Goal: Task Accomplishment & Management: Manage account settings

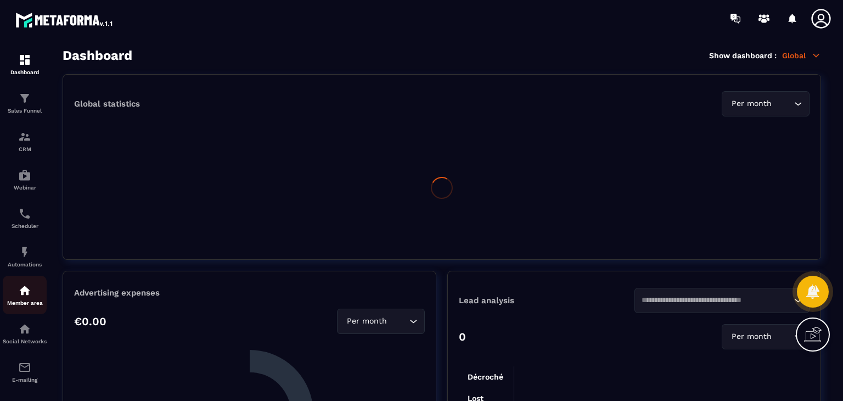
click at [25, 292] on img at bounding box center [24, 290] width 13 height 13
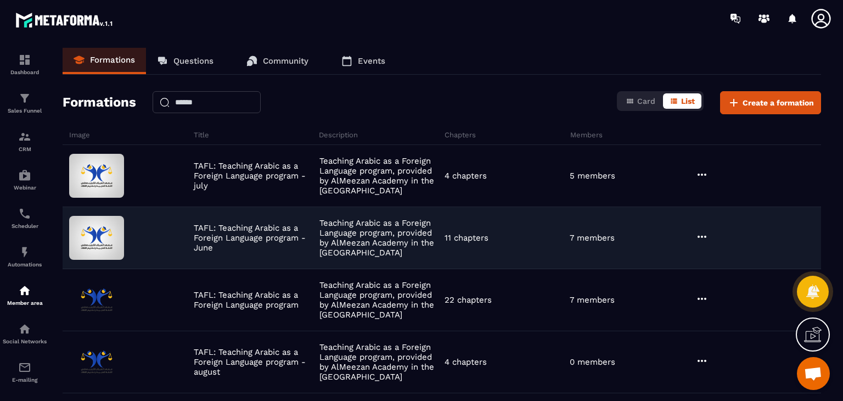
click at [601, 240] on p "7 members" at bounding box center [592, 238] width 45 height 10
click at [700, 232] on icon at bounding box center [701, 236] width 13 height 13
click at [727, 254] on button "Edit" at bounding box center [730, 259] width 66 height 20
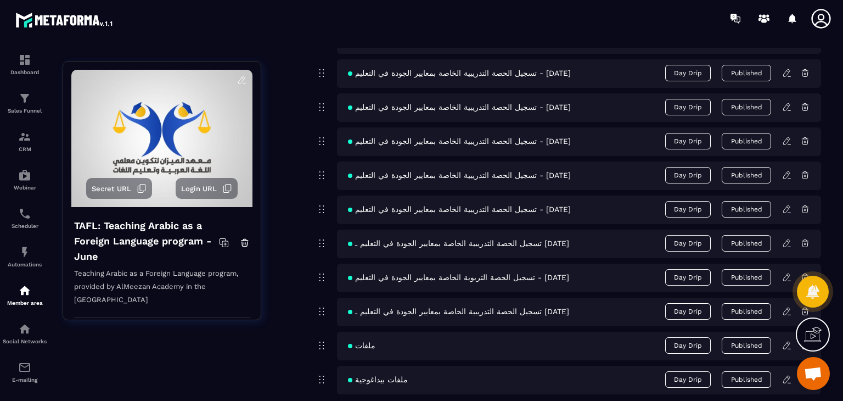
scroll to position [505, 0]
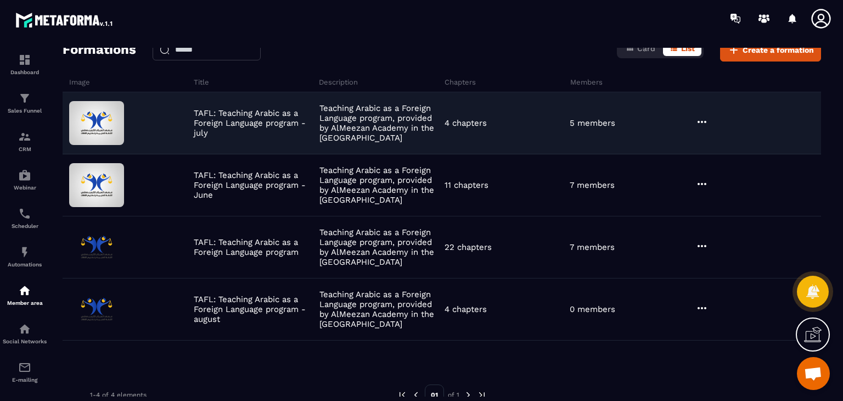
scroll to position [55, 0]
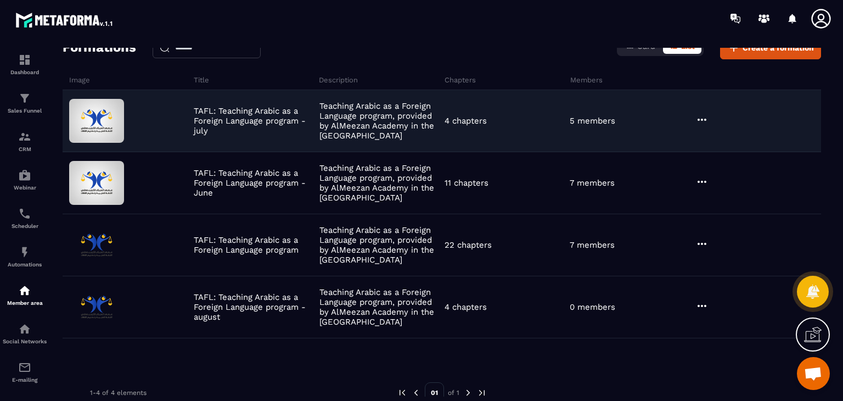
click at [704, 119] on icon at bounding box center [701, 120] width 9 height 2
click at [714, 140] on button "Edit" at bounding box center [730, 142] width 66 height 20
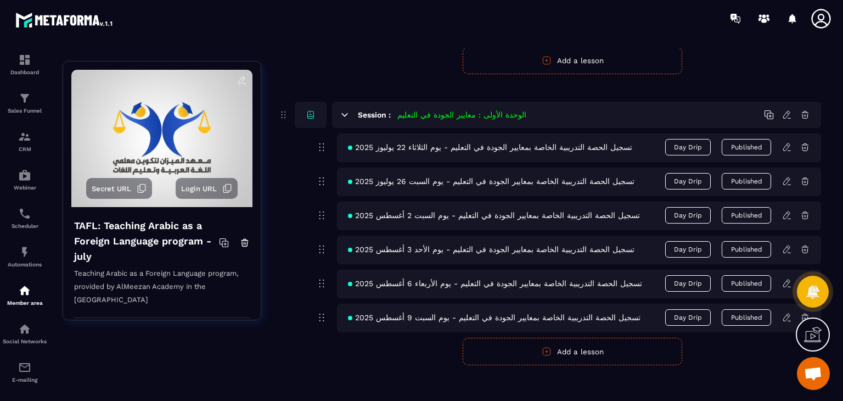
scroll to position [405, 0]
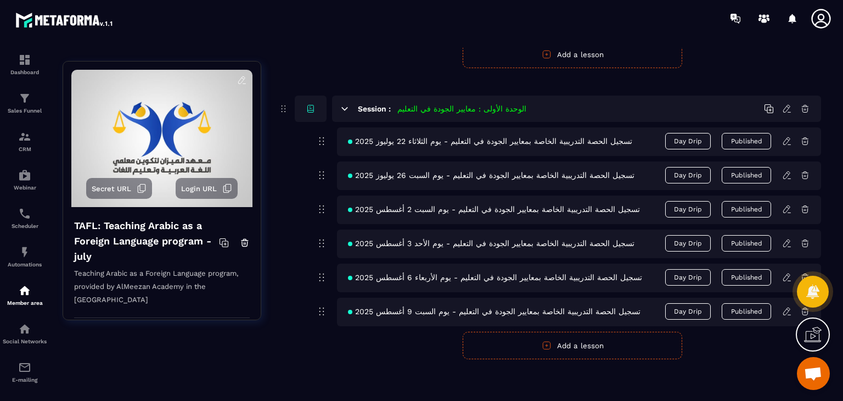
click at [402, 65] on form "Publish Cancel Add a lesson" at bounding box center [572, 54] width 497 height 27
click at [390, 335] on form "Publish Cancel Add a lesson" at bounding box center [572, 344] width 497 height 27
click at [689, 20] on div at bounding box center [486, 18] width 714 height 37
